Goal: Information Seeking & Learning: Learn about a topic

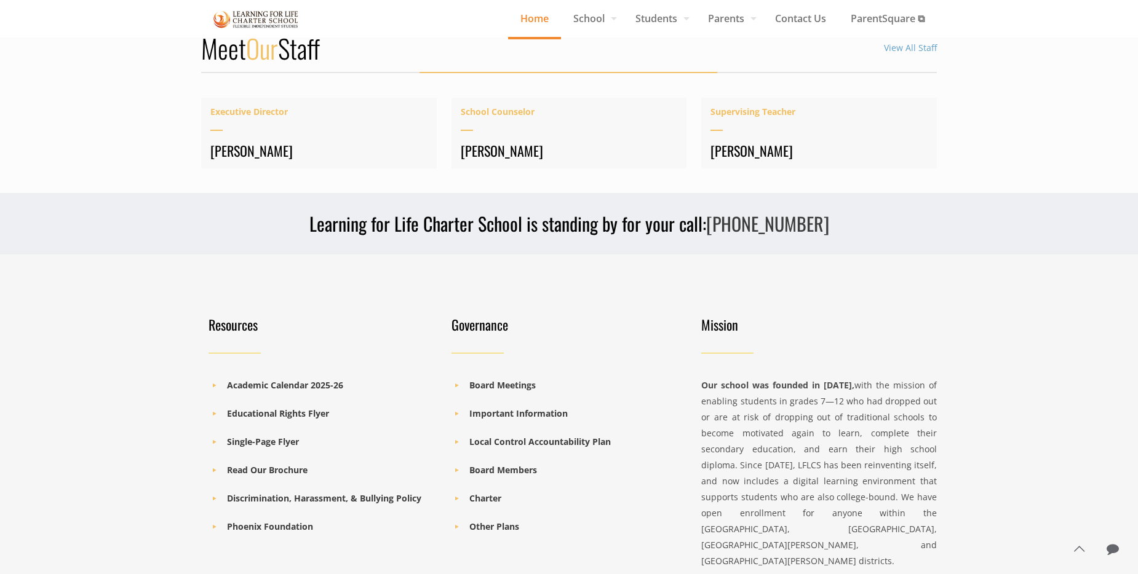
scroll to position [1660, 0]
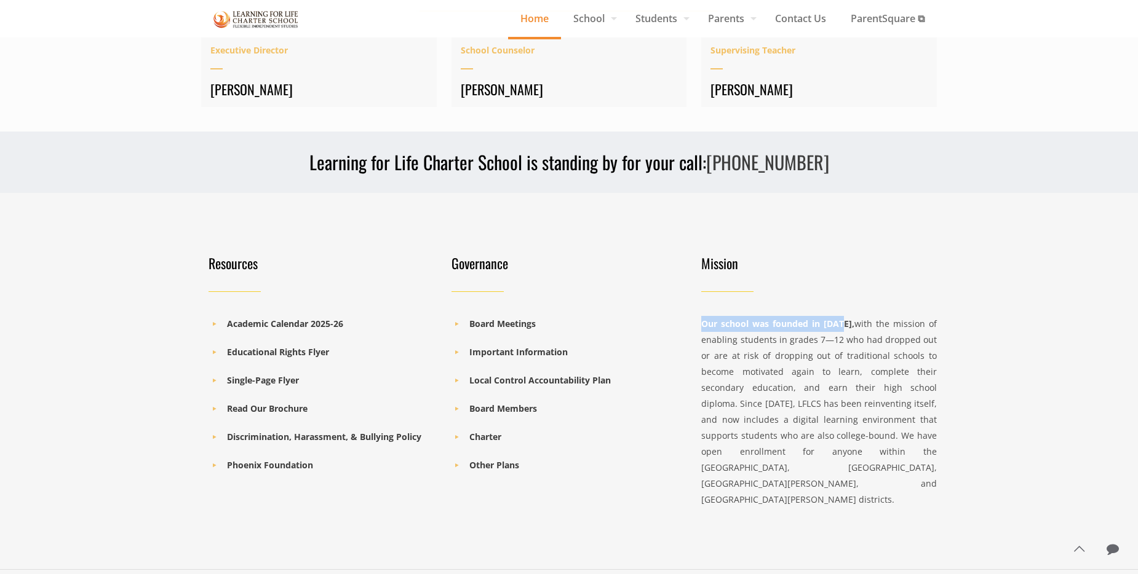
drag, startPoint x: 846, startPoint y: 325, endPoint x: 702, endPoint y: 329, distance: 144.0
click at [702, 329] on strong "Our school was founded in [DATE]," at bounding box center [777, 324] width 153 height 12
click at [870, 400] on div "Our school was founded in [DATE], with the mission of enabling students in grad…" at bounding box center [819, 412] width 236 height 192
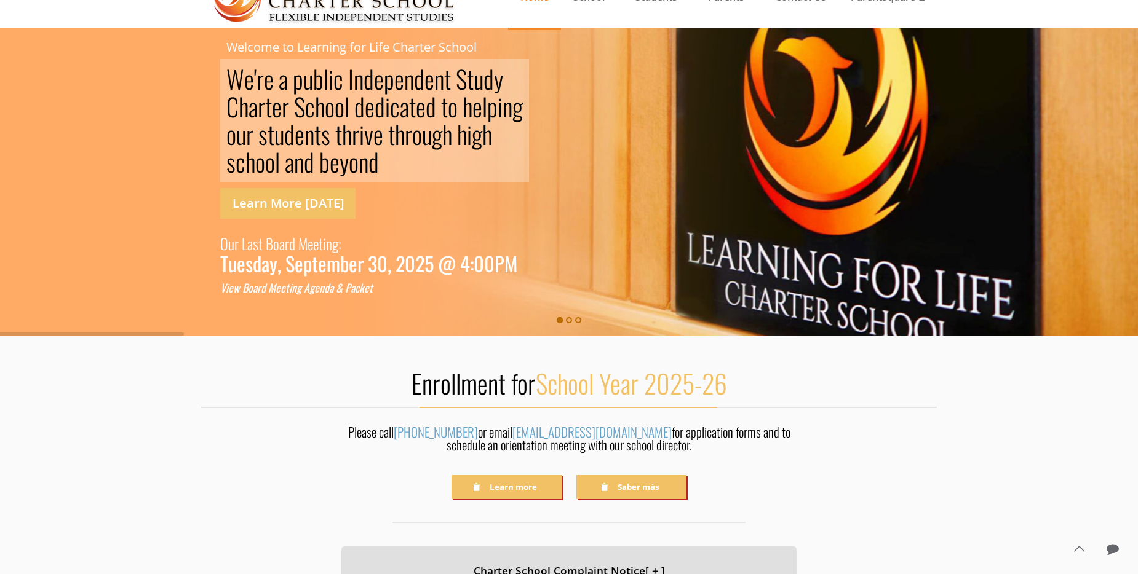
scroll to position [0, 0]
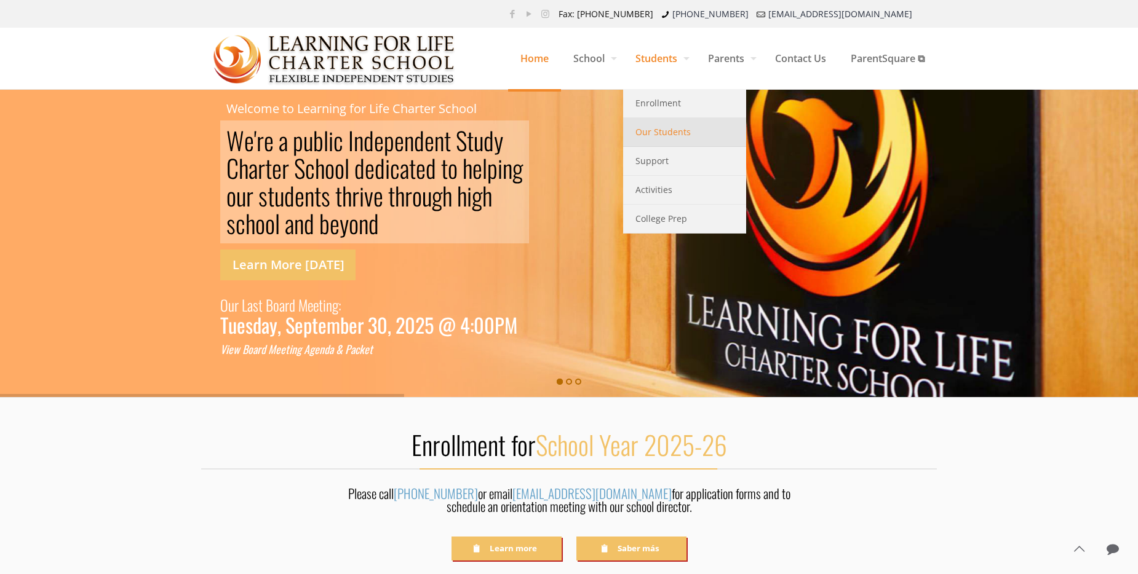
click at [661, 132] on span "Our Students" at bounding box center [662, 132] width 55 height 16
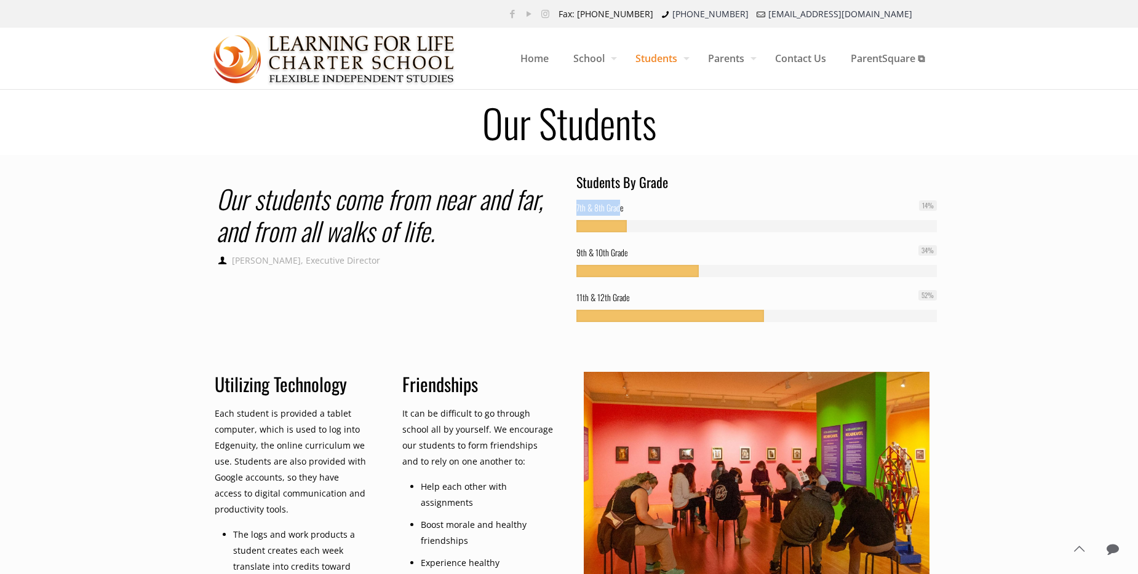
drag, startPoint x: 579, startPoint y: 207, endPoint x: 621, endPoint y: 205, distance: 41.2
click at [621, 205] on div "Students By Grade 7th & 8th Grade 14 % 9th & 10th Grade 34 % 11th & 12th Grade …" at bounding box center [756, 259] width 375 height 173
click at [547, 315] on div at bounding box center [569, 259] width 750 height 173
